Goal: Task Accomplishment & Management: Use online tool/utility

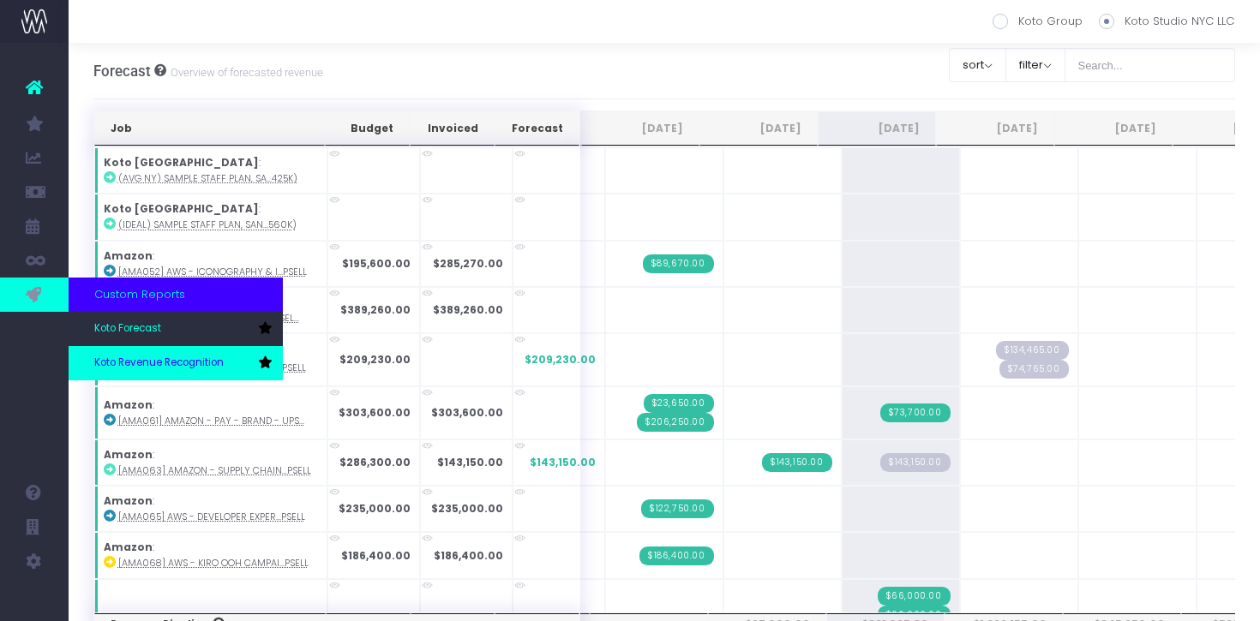
click at [141, 354] on link "Koto Revenue Recognition" at bounding box center [176, 363] width 214 height 34
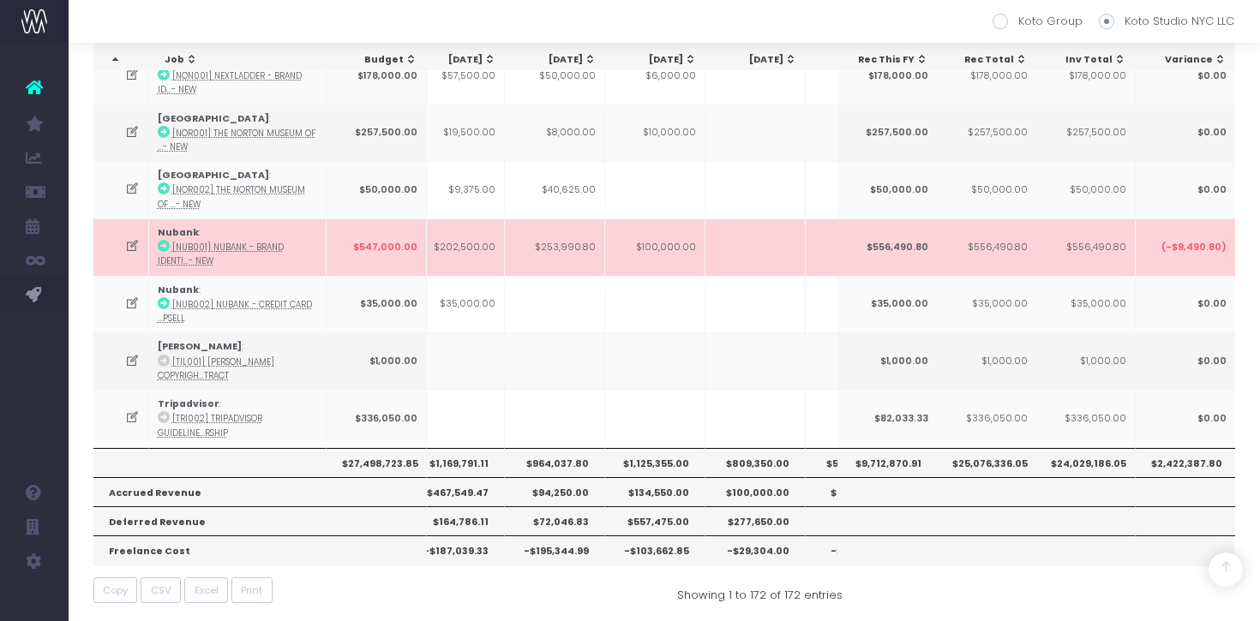
click at [126, 243] on icon at bounding box center [132, 246] width 15 height 15
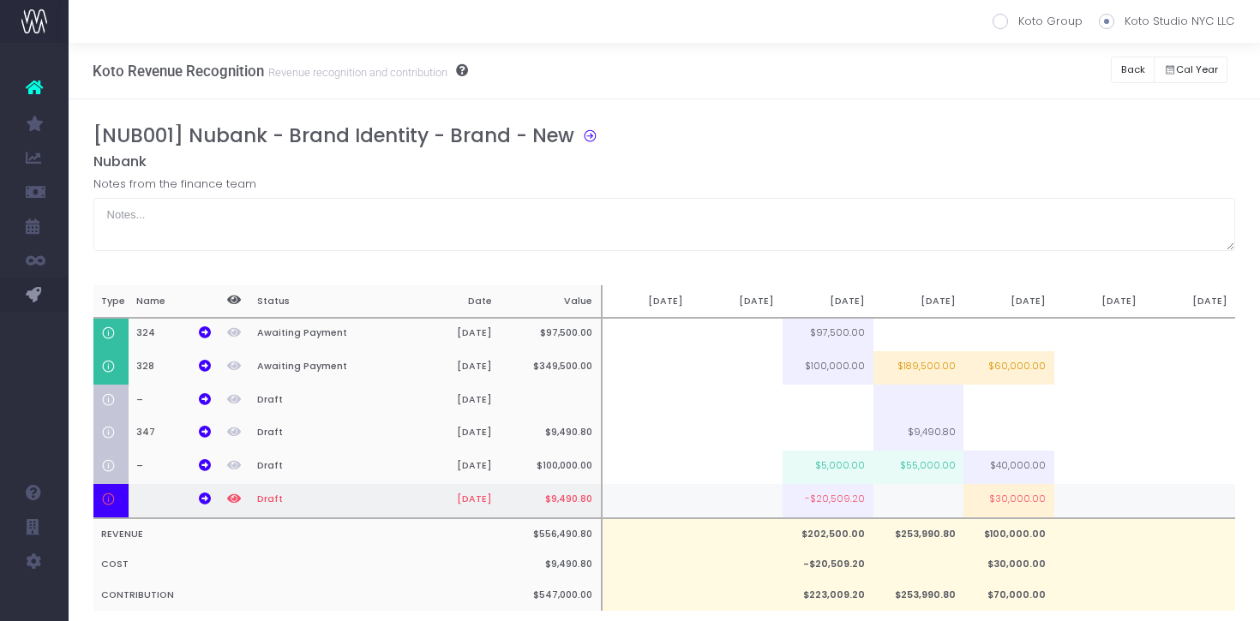
click at [999, 506] on td "$30,000.00" at bounding box center [1008, 501] width 91 height 34
type input "$30,000.00"
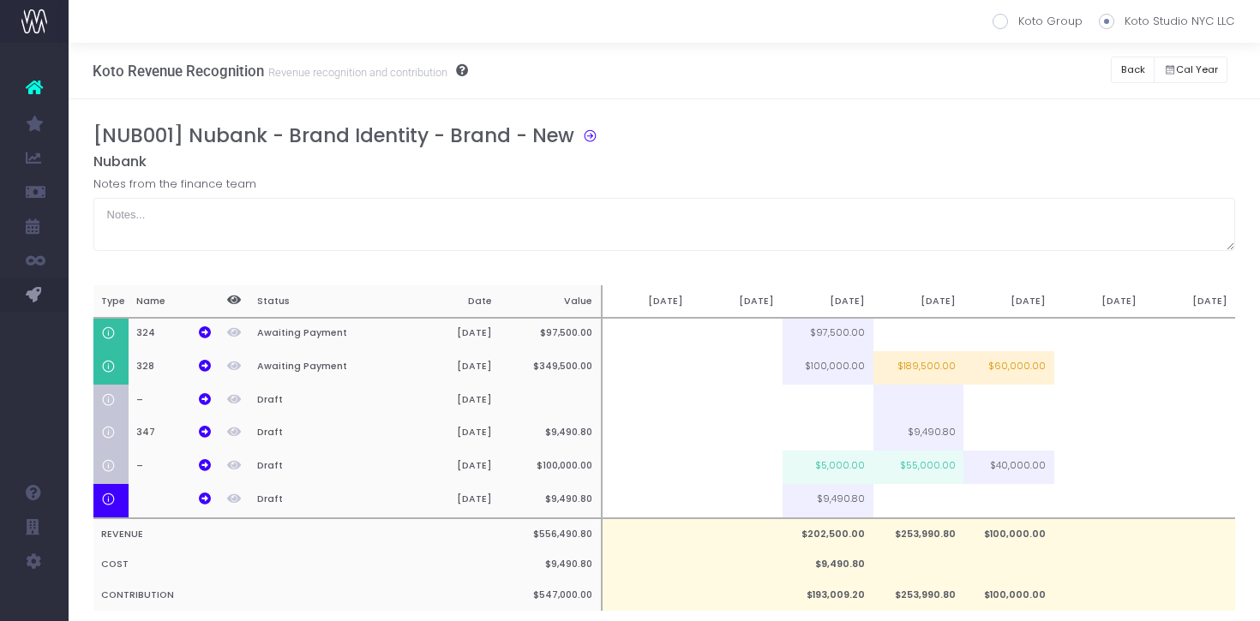
click at [1037, 264] on div "[NUB001] Nubank - Brand Identity - Brand - New [GEOGRAPHIC_DATA] Notes from the…" at bounding box center [664, 384] width 1142 height 521
click at [933, 516] on td at bounding box center [918, 501] width 91 height 34
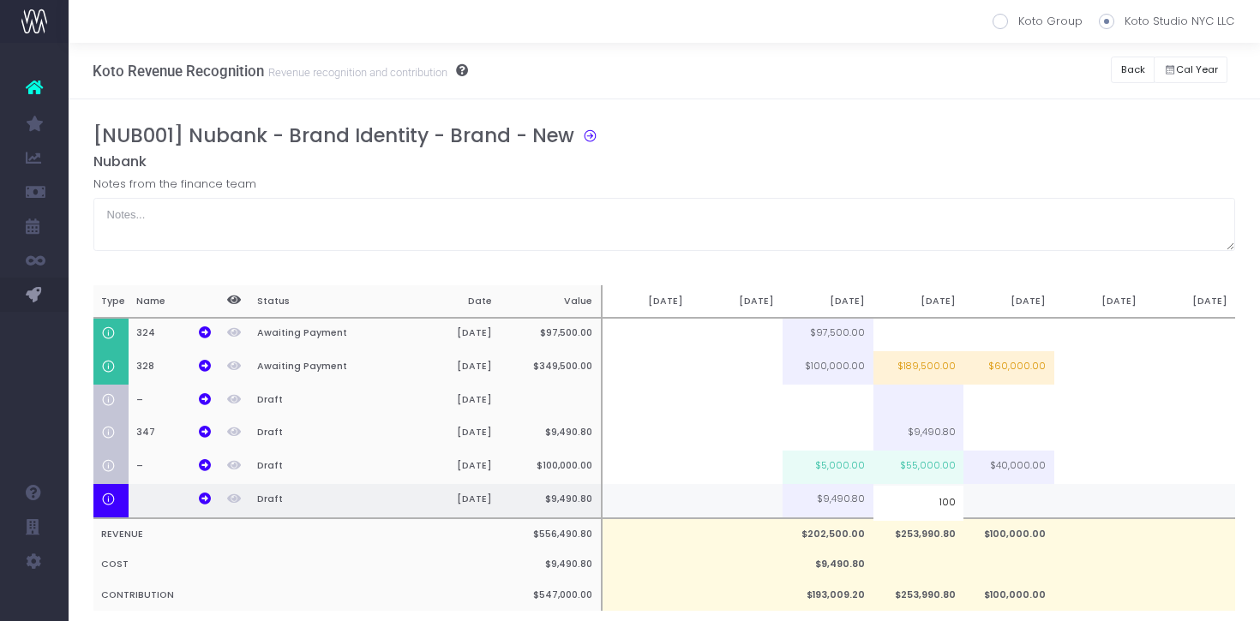
type input "100%"
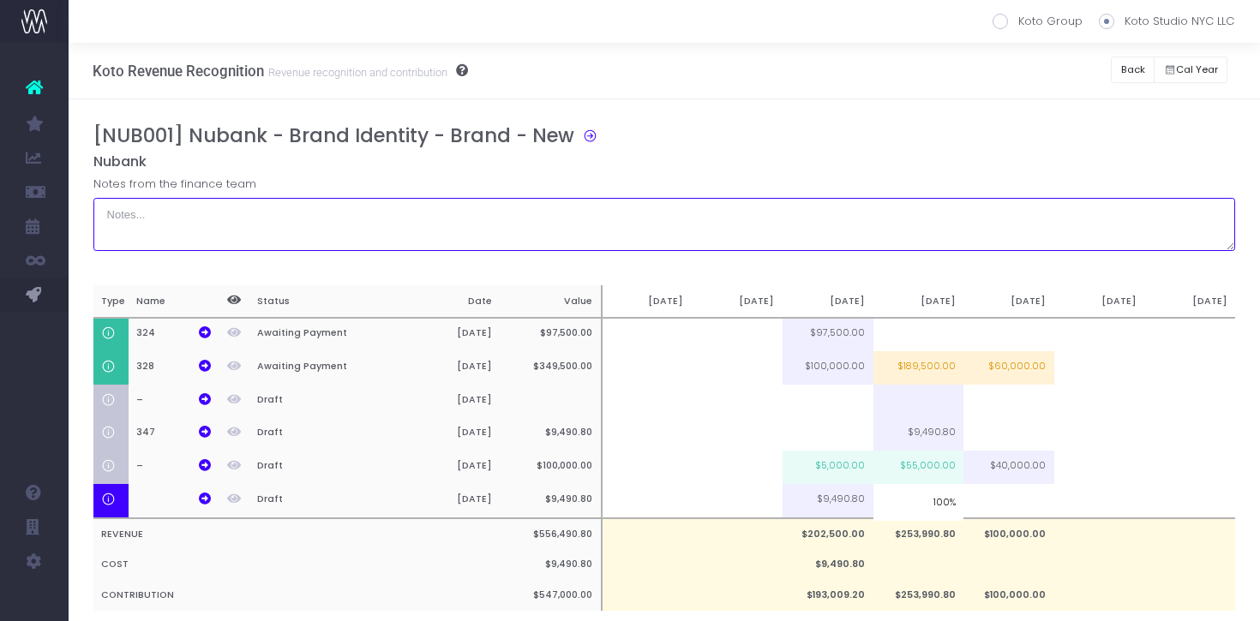
click at [854, 230] on textarea at bounding box center [664, 224] width 1142 height 53
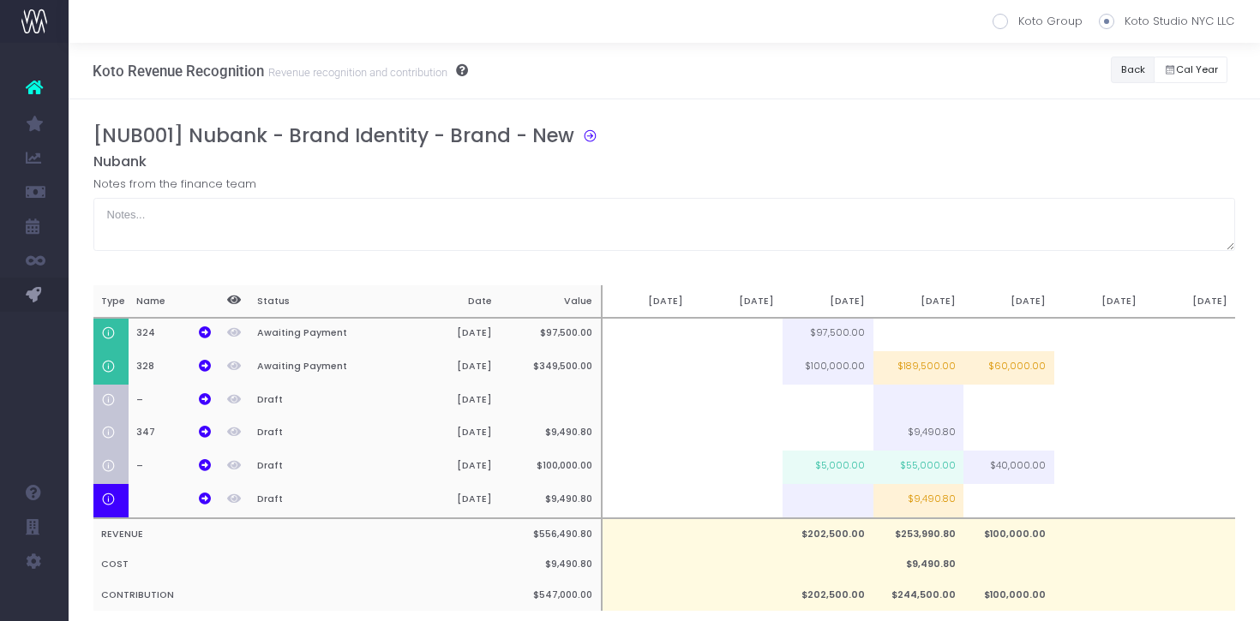
click at [1118, 70] on button "Back" at bounding box center [1133, 70] width 44 height 27
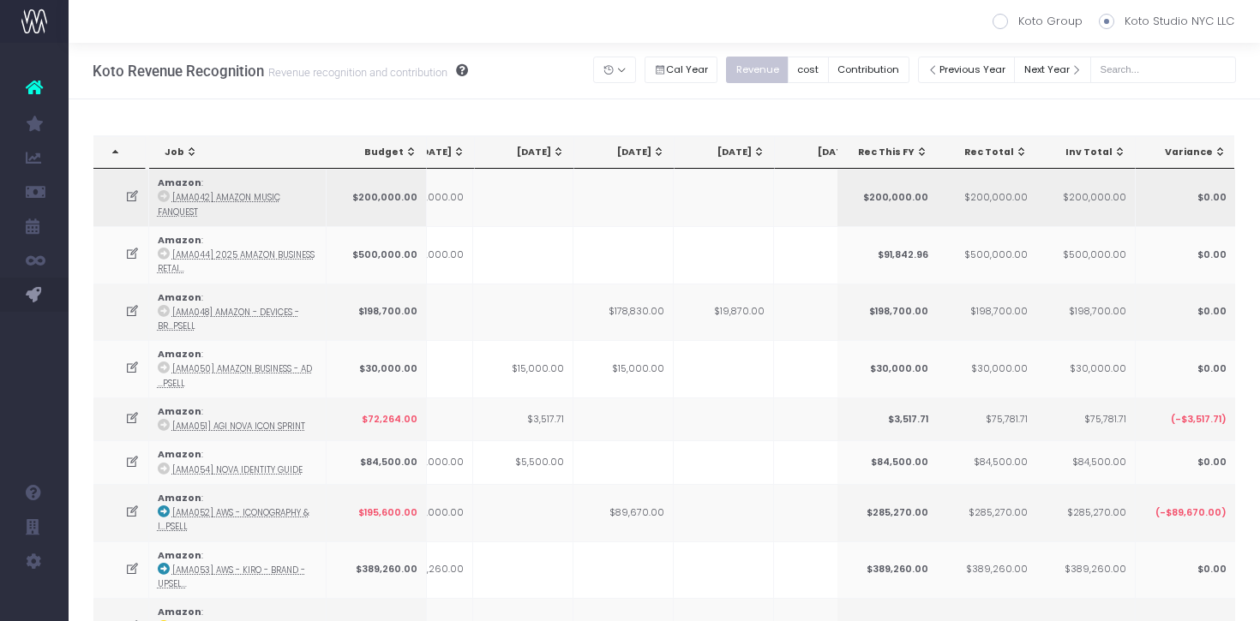
scroll to position [0, 255]
click at [723, 155] on div "[DATE]" at bounding box center [714, 153] width 75 height 14
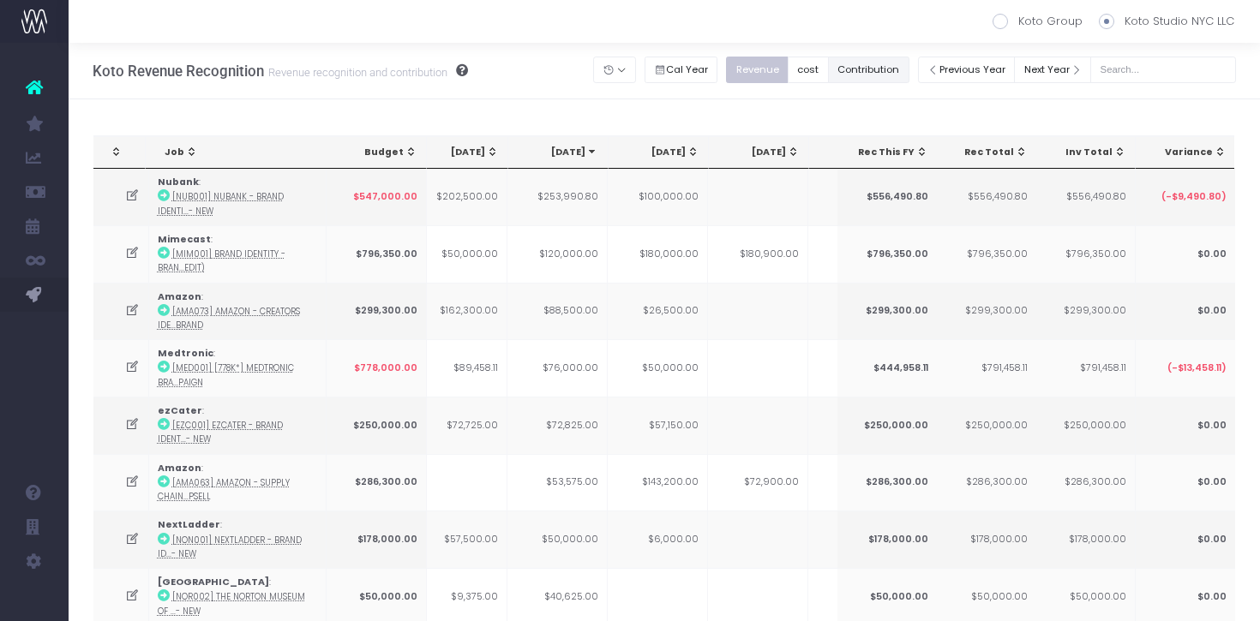
click at [901, 72] on button "Contribution" at bounding box center [868, 70] width 81 height 27
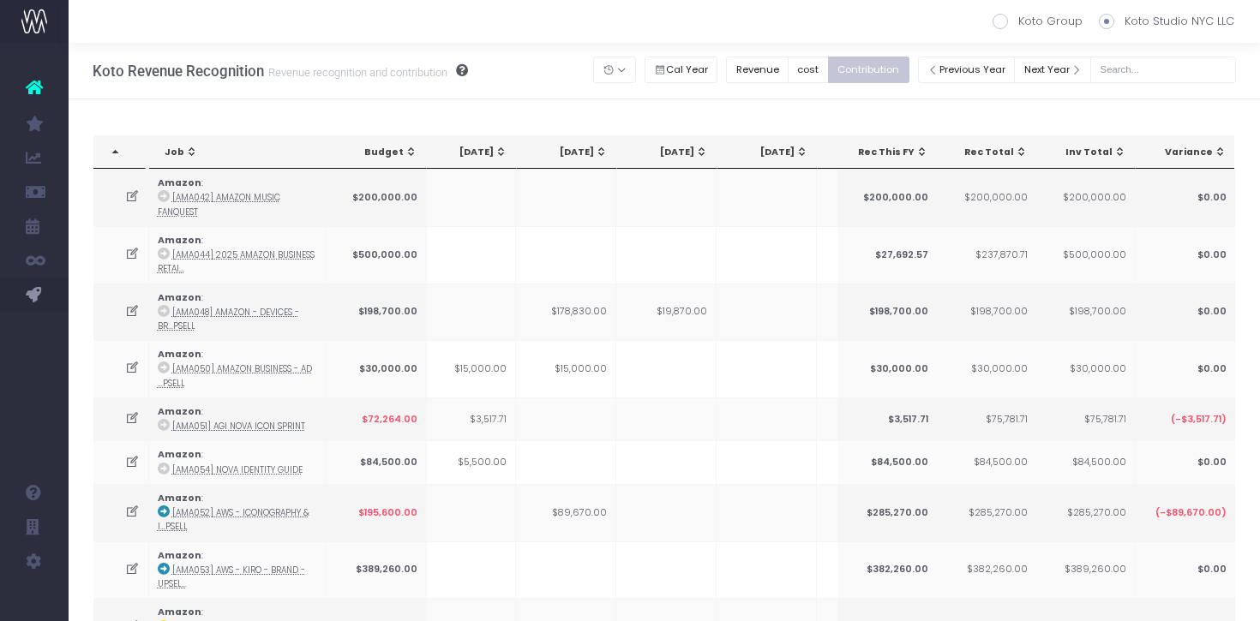
click at [776, 162] on th "[DATE]" at bounding box center [767, 152] width 100 height 33
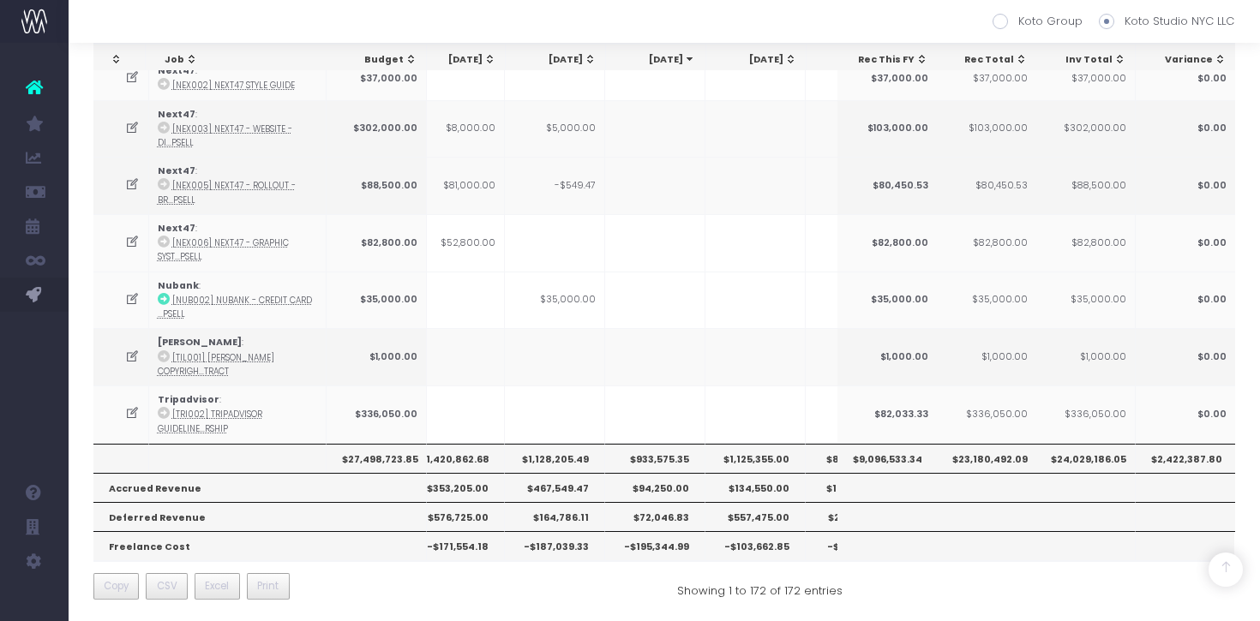
click at [674, 452] on th "$933,575.35" at bounding box center [655, 458] width 100 height 29
copy th "933,575.35"
